Goal: Transaction & Acquisition: Purchase product/service

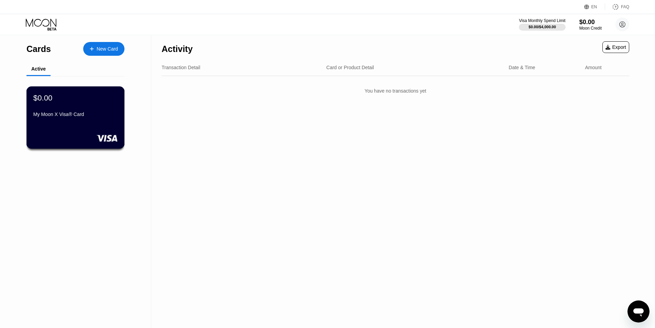
click at [68, 110] on div "$0.00 My Moon X Visa® Card" at bounding box center [75, 106] width 84 height 26
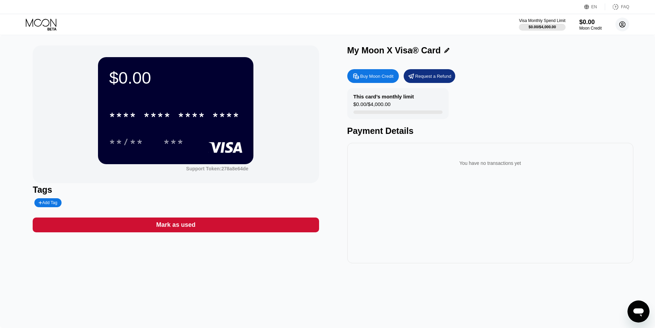
click at [623, 24] on circle at bounding box center [623, 25] width 14 height 14
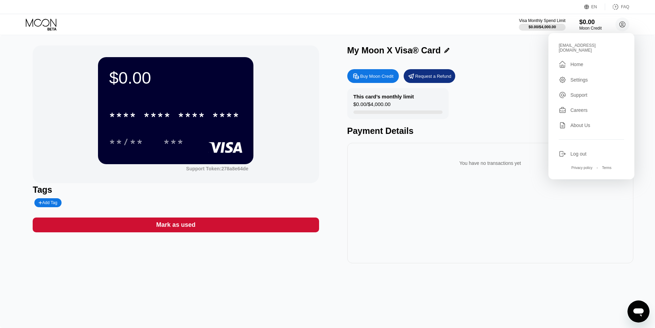
click at [584, 151] on div "Log out" at bounding box center [579, 154] width 16 height 6
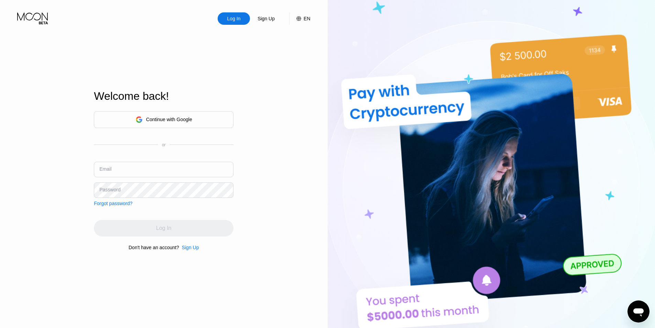
type input "[EMAIL_ADDRESS][DOMAIN_NAME]"
click at [170, 124] on div "Continue with Google" at bounding box center [164, 119] width 140 height 17
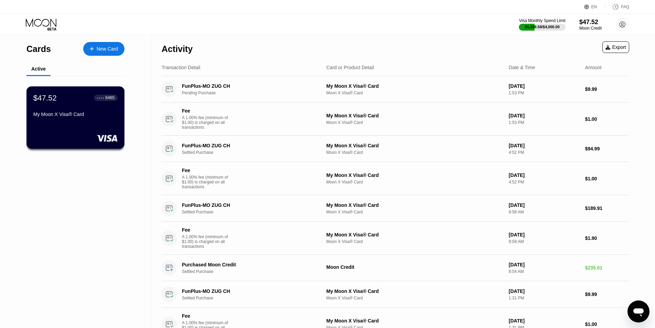
click at [83, 111] on div "$47.52 ● ● ● ● 6465 My Moon X Visa® Card" at bounding box center [75, 106] width 84 height 26
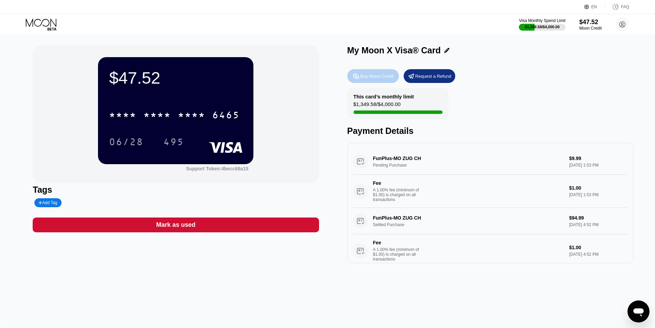
click at [378, 76] on div "Buy Moon Credit" at bounding box center [376, 76] width 33 height 6
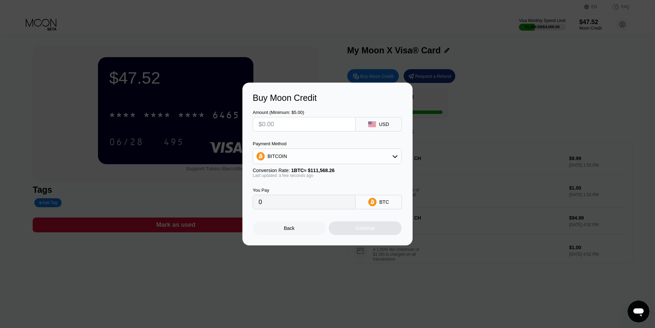
click at [302, 125] on input "text" at bounding box center [304, 124] width 91 height 14
type input "$2"
type input "0.00001793"
type input "$25"
type input "0.00022408"
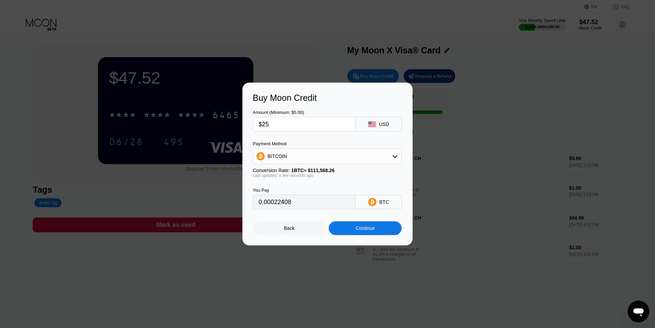
type input "$250"
type input "0.00224079"
type input "$250"
click at [297, 158] on div "BITCOIN" at bounding box center [327, 156] width 148 height 14
click at [291, 188] on span "USDT on TRON" at bounding box center [286, 190] width 35 height 6
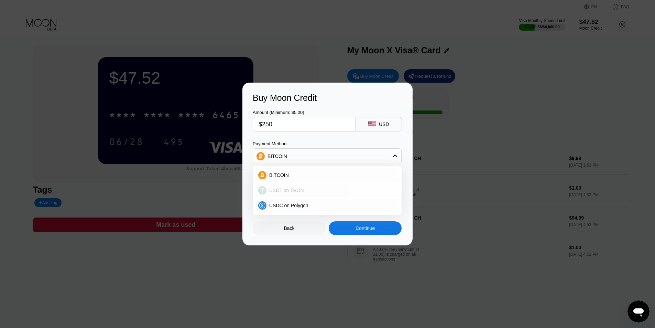
type input "252.53"
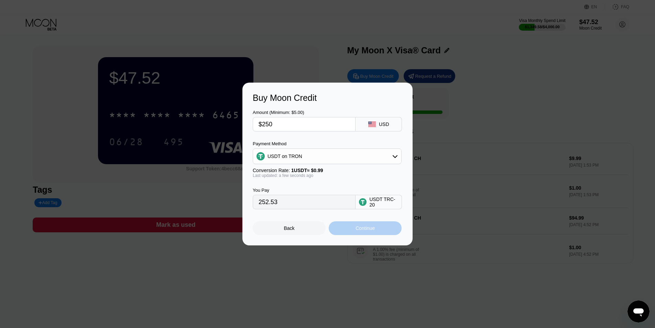
click at [373, 226] on div "Continue" at bounding box center [365, 228] width 73 height 14
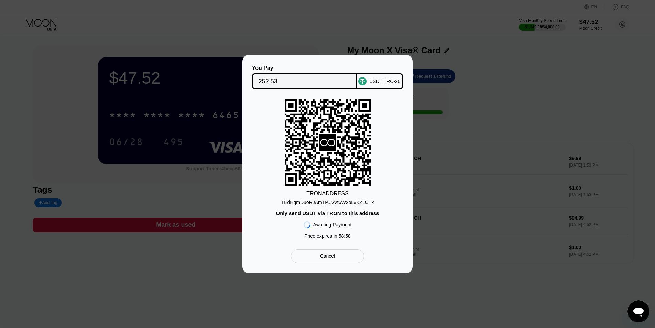
click at [355, 202] on div "TEdHqmDuoRJAmTP...vVt6W2oLvKZLCTk" at bounding box center [327, 202] width 93 height 6
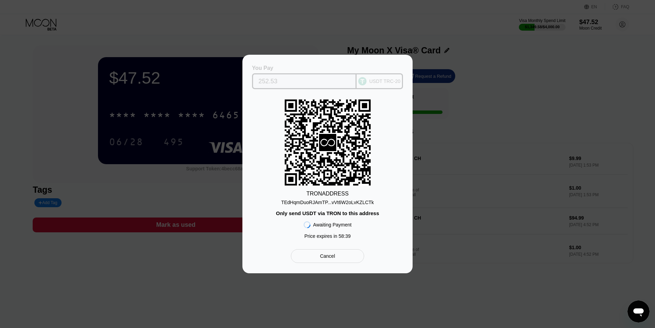
click at [316, 76] on input "252.53" at bounding box center [305, 81] width 92 height 14
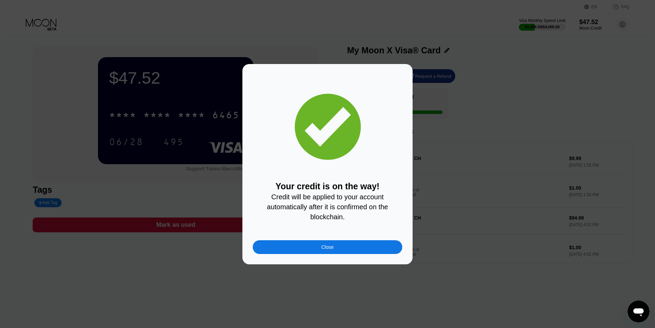
click at [378, 250] on div "Close" at bounding box center [328, 247] width 150 height 14
